Goal: Information Seeking & Learning: Find specific fact

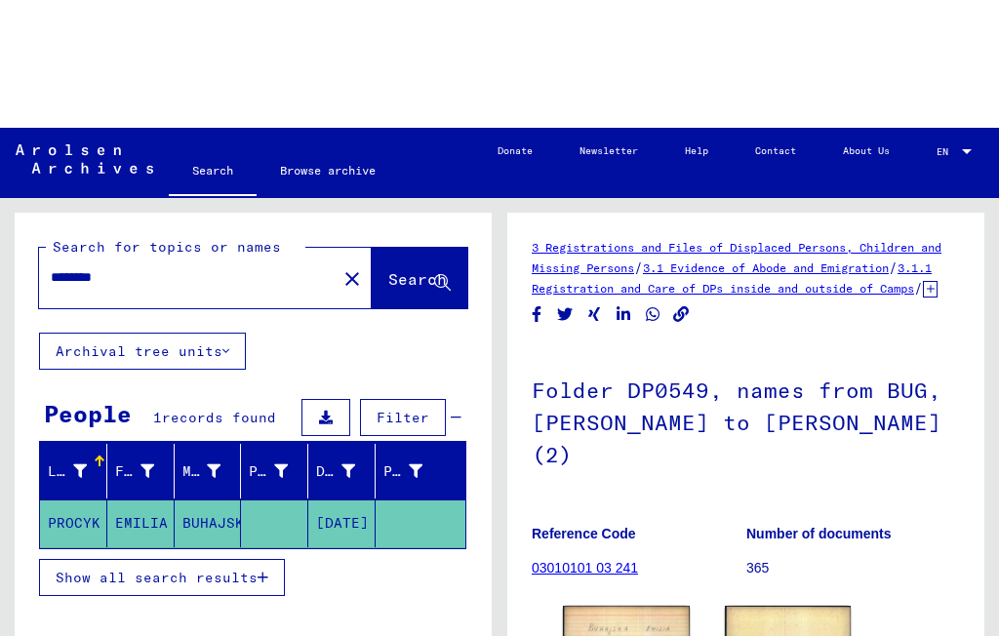
type input "******"
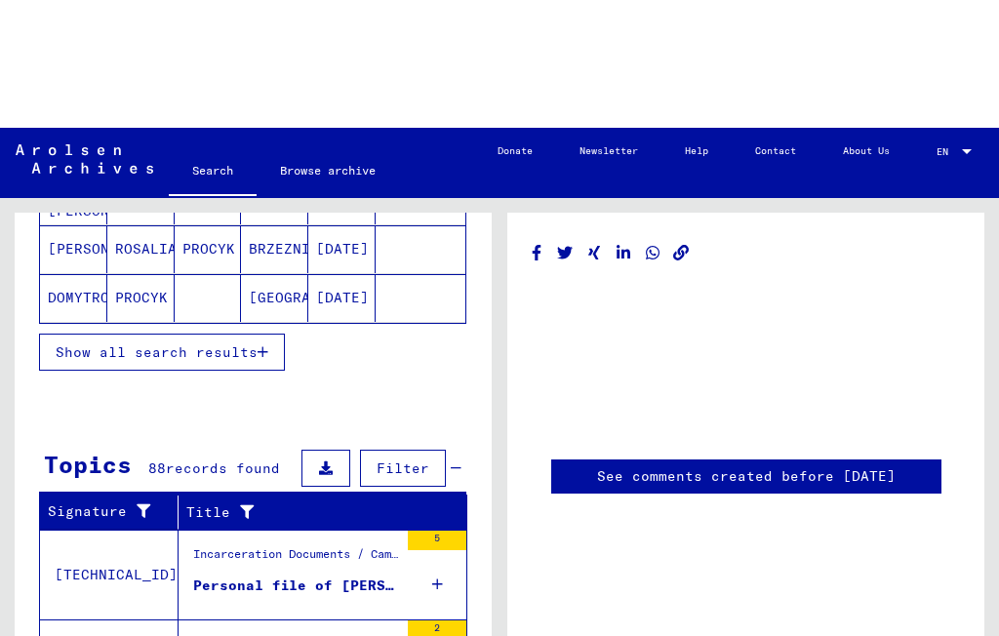
scroll to position [389, 0]
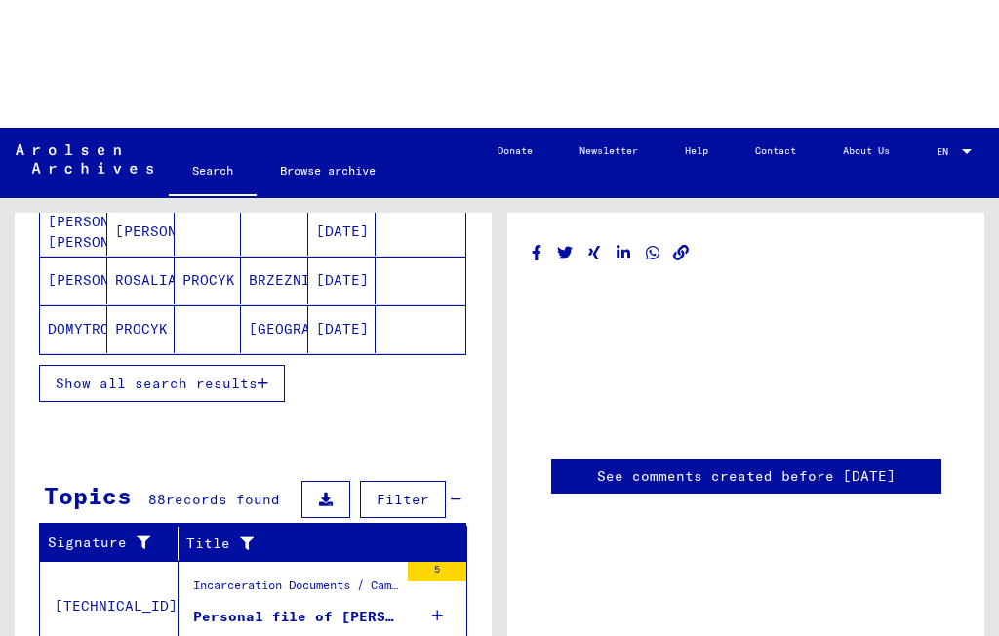
click at [257, 264] on span "Show all search results" at bounding box center [157, 256] width 202 height 18
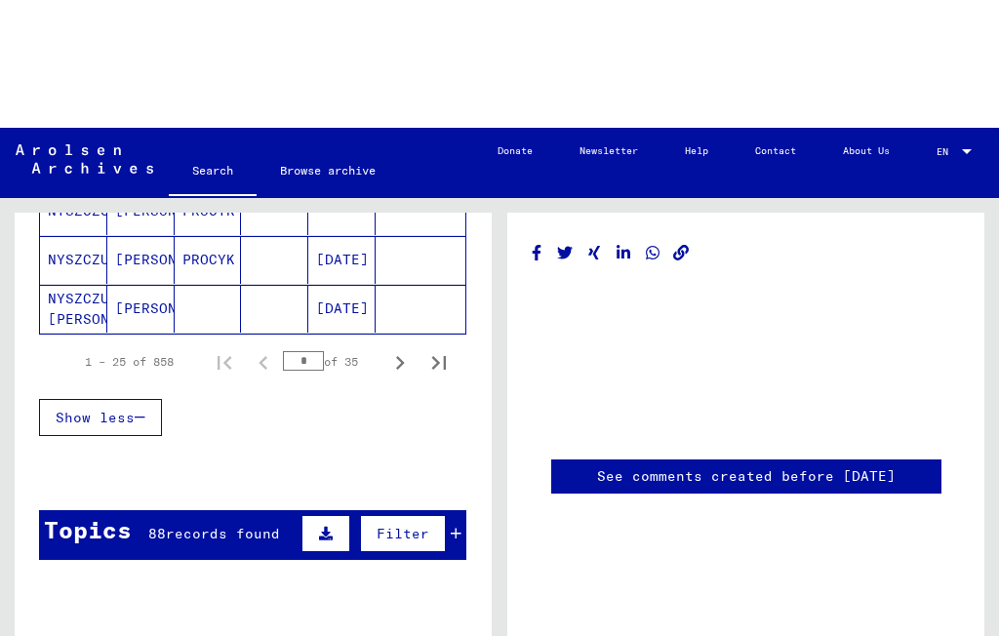
scroll to position [1342, 0]
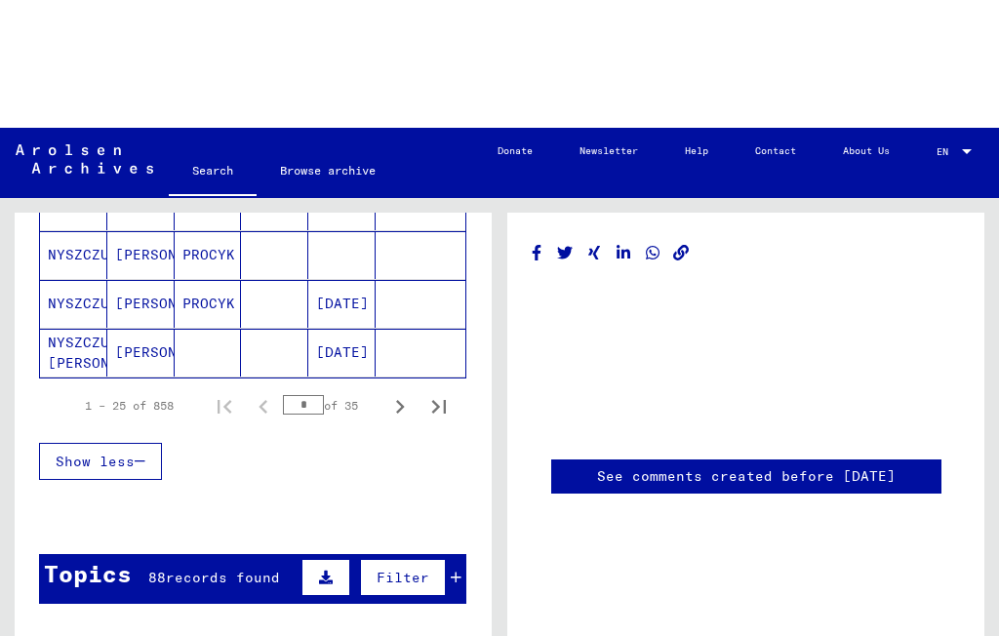
click at [404, 293] on icon "Next page" at bounding box center [399, 278] width 27 height 27
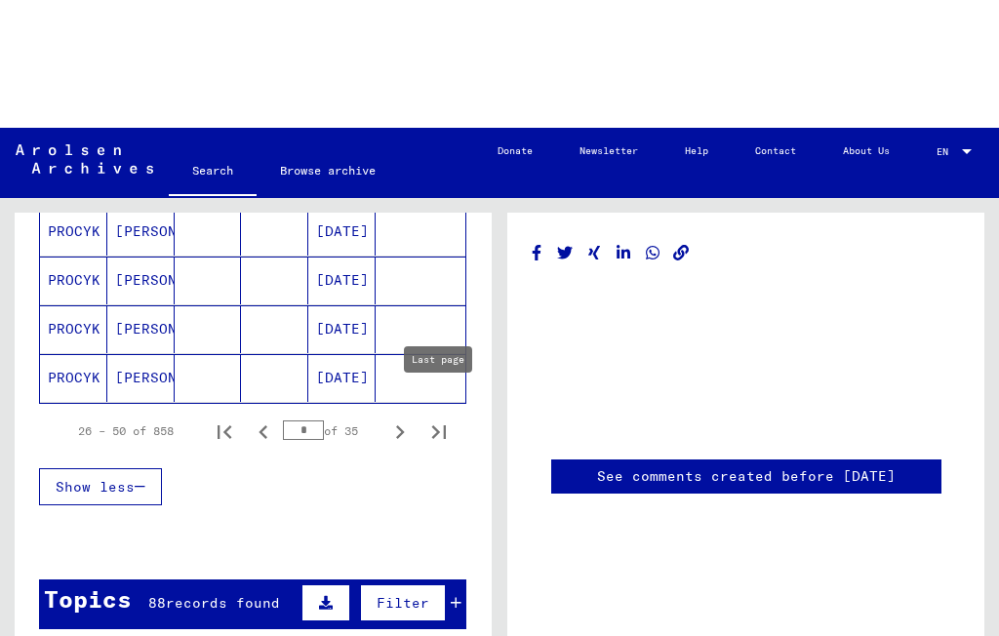
scroll to position [1316, 0]
click at [403, 318] on icon "Next page" at bounding box center [399, 304] width 27 height 27
type input "*"
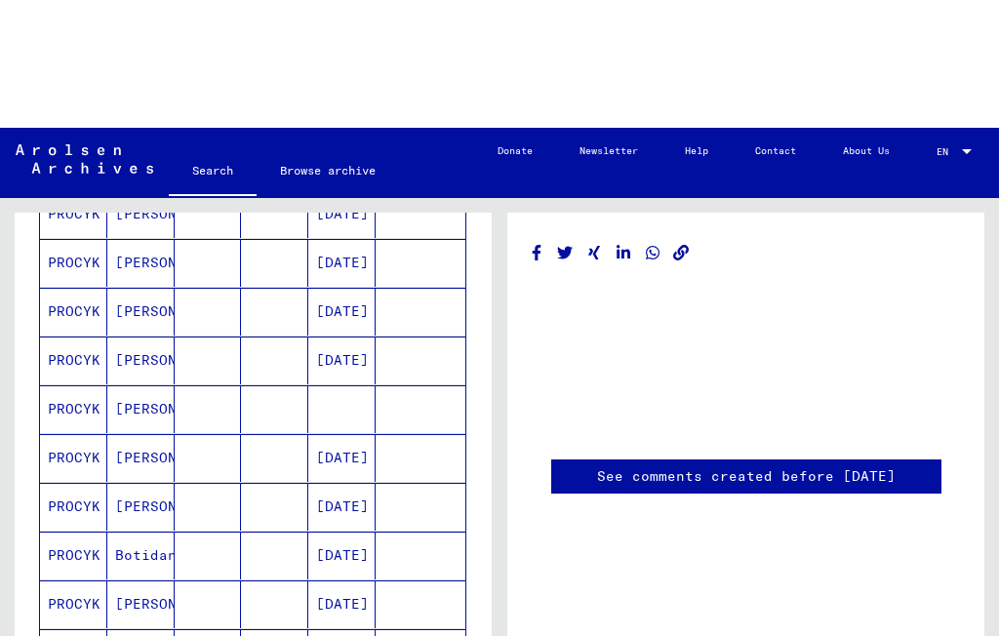
scroll to position [941, 0]
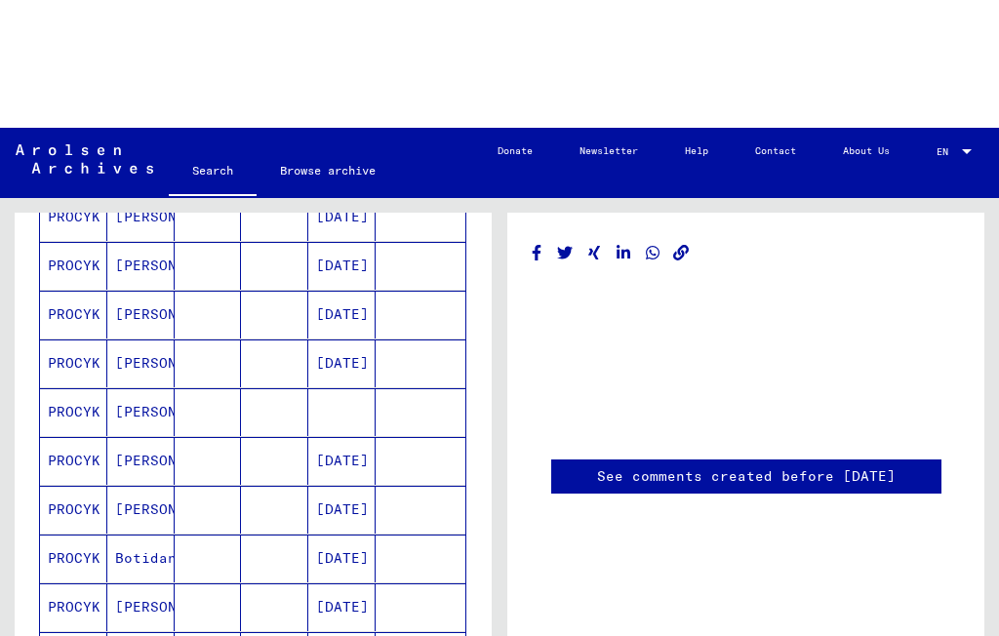
click at [148, 260] on mat-cell "[PERSON_NAME]" at bounding box center [140, 236] width 67 height 48
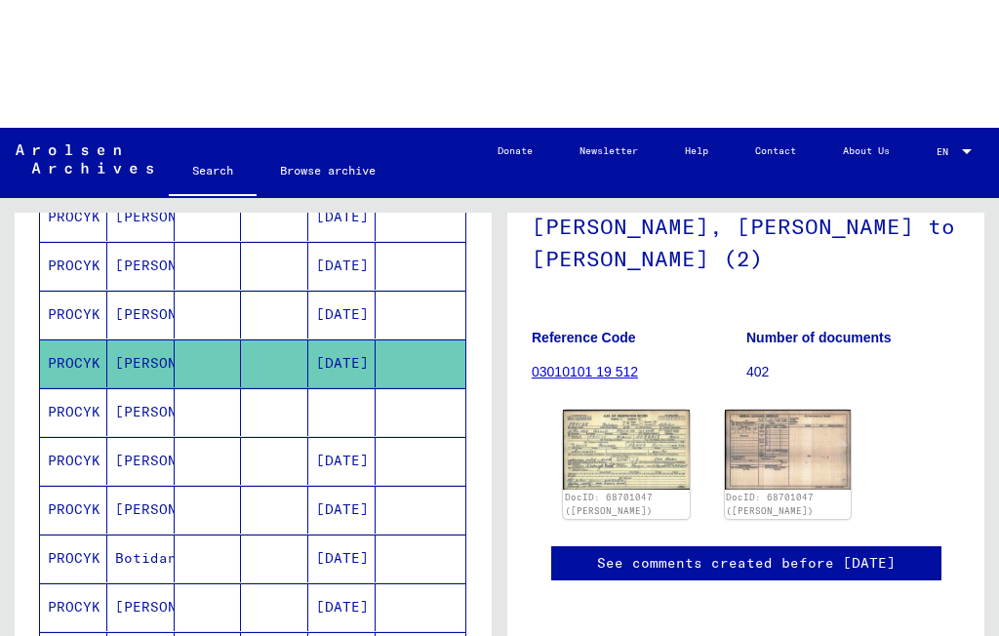
scroll to position [205, 0]
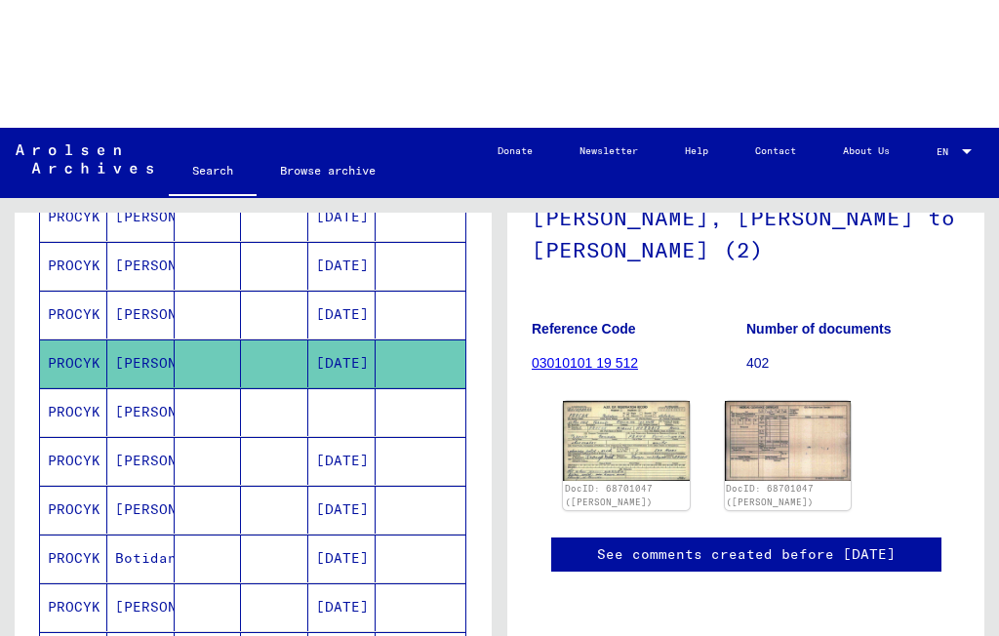
click at [641, 352] on img at bounding box center [626, 312] width 127 height 79
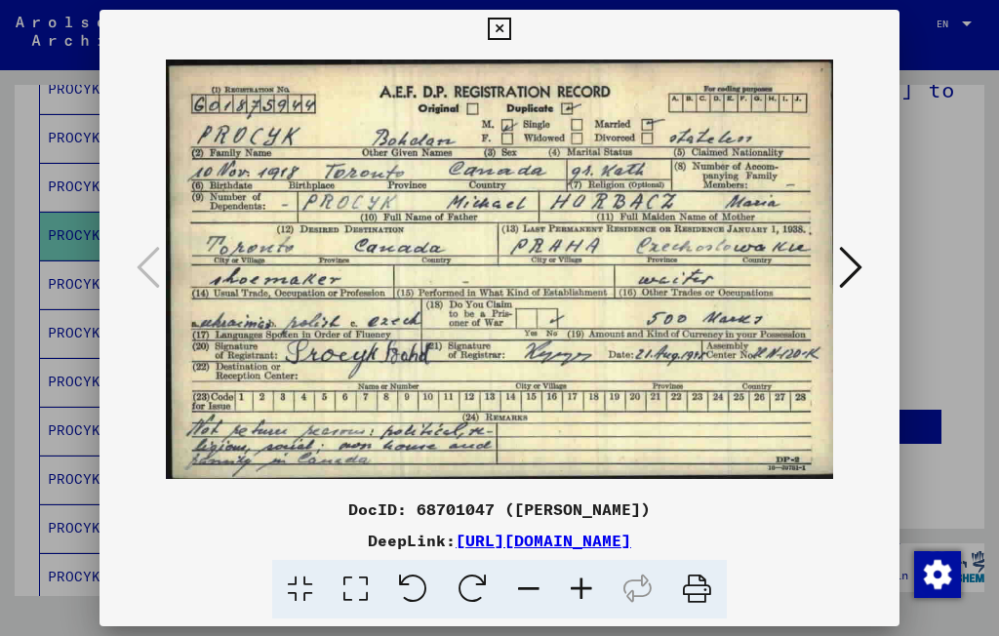
click at [510, 25] on icon at bounding box center [499, 29] width 22 height 23
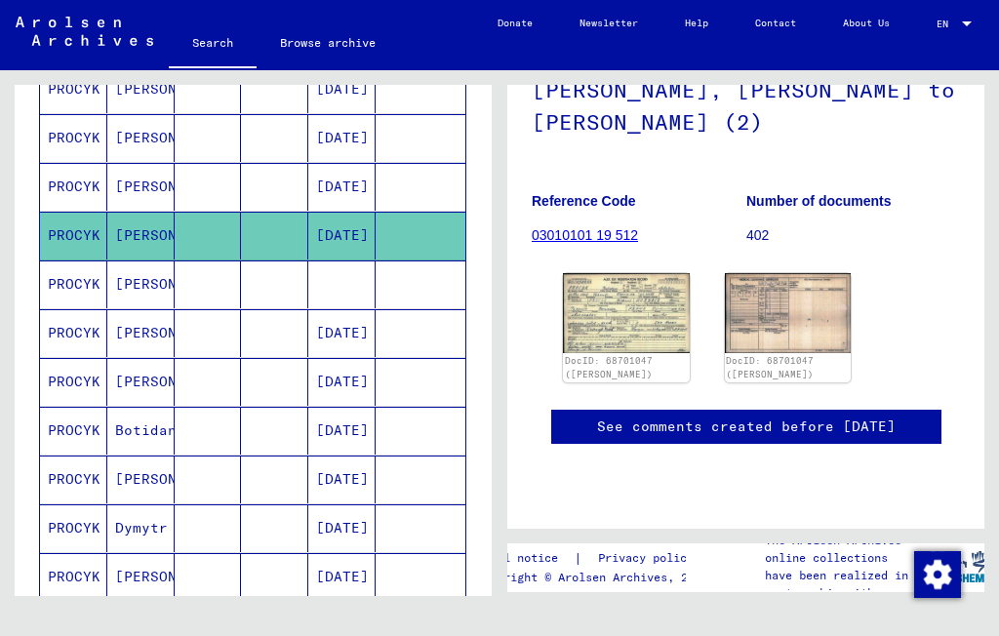
click at [142, 280] on mat-cell "[PERSON_NAME]" at bounding box center [140, 285] width 67 height 48
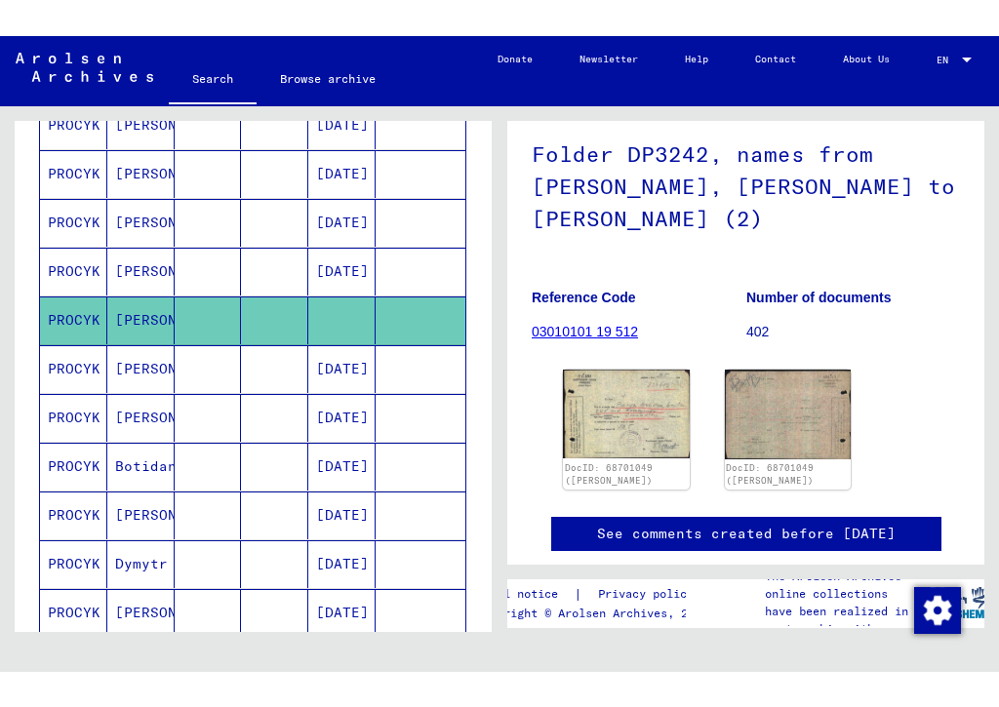
scroll to position [147, 0]
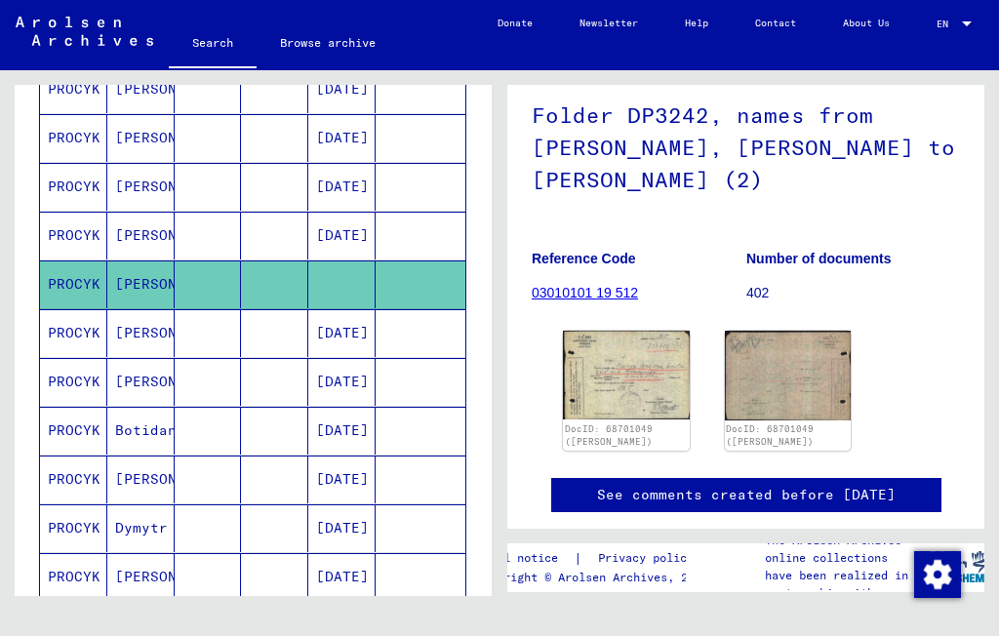
click at [642, 403] on img at bounding box center [626, 375] width 127 height 89
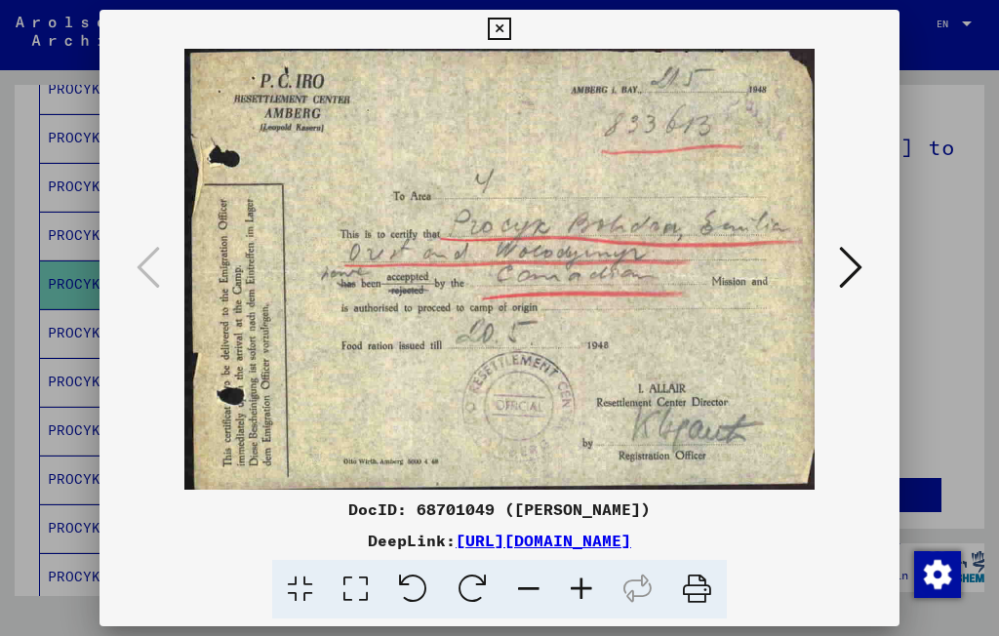
click at [839, 269] on icon at bounding box center [850, 267] width 23 height 47
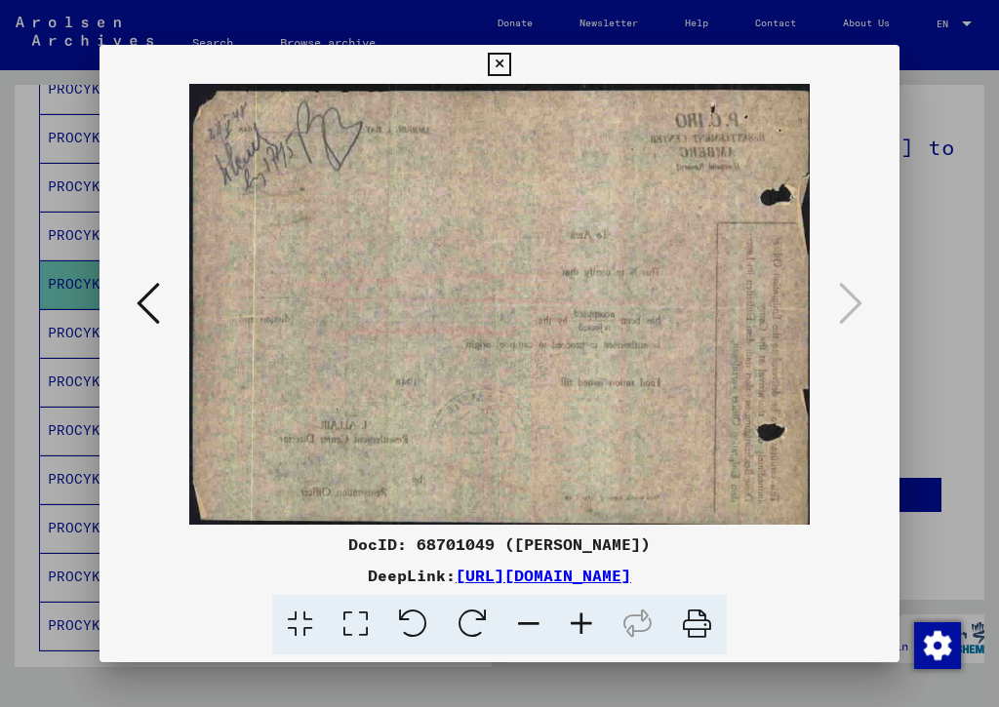
click at [884, 37] on div at bounding box center [499, 353] width 999 height 707
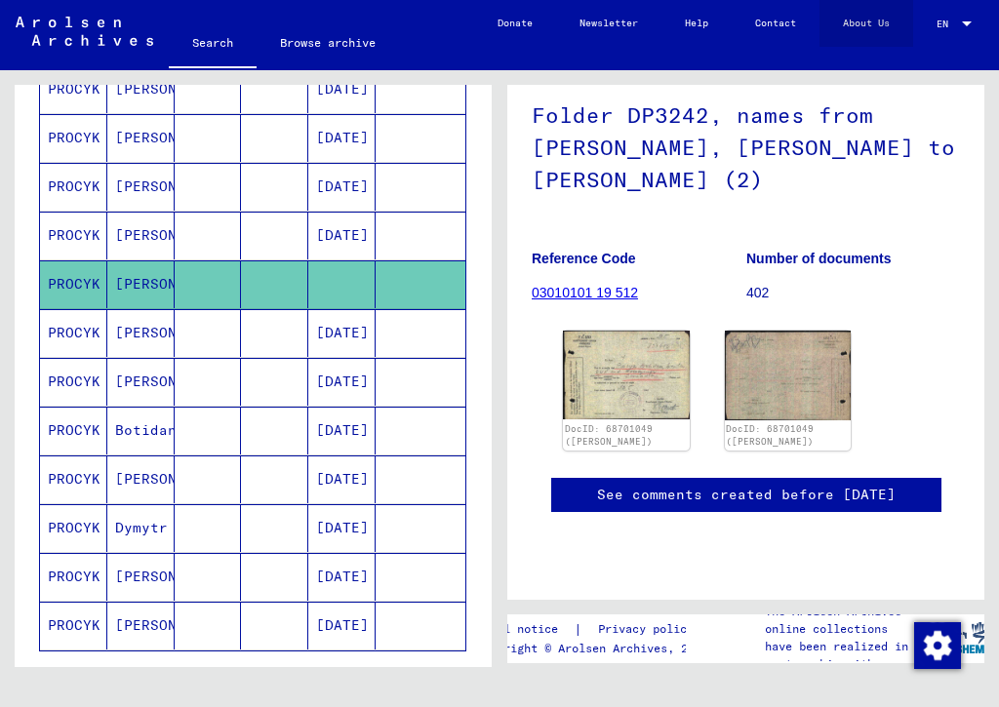
click at [882, 3] on link "About Us" at bounding box center [867, 23] width 94 height 47
